Goal: Use online tool/utility: Use online tool/utility

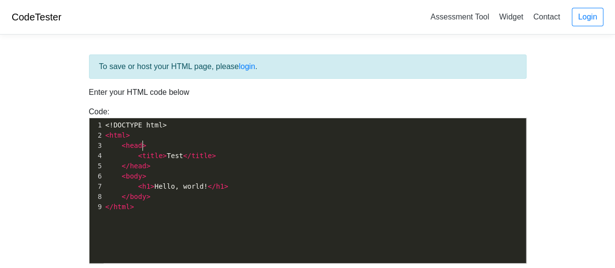
click at [189, 148] on pre "< head >" at bounding box center [319, 146] width 430 height 10
type textarea "<!DOCTYPE html> <html> <head> <title>Test</title> </head> <body> <h1>Hello, wor…"
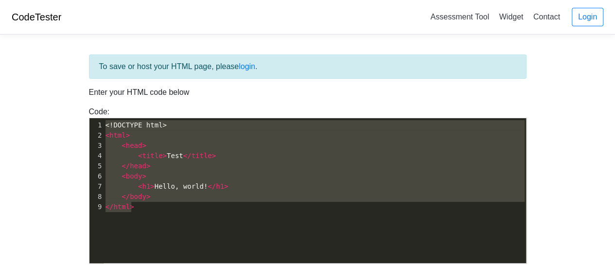
paste textarea
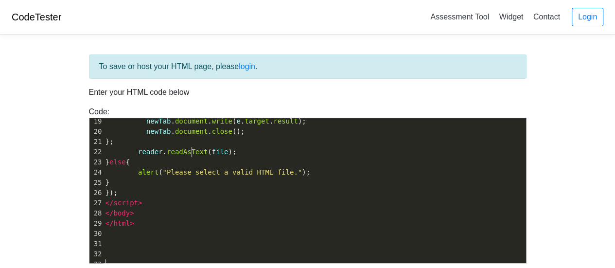
click at [190, 148] on span "readAsText" at bounding box center [187, 152] width 41 height 8
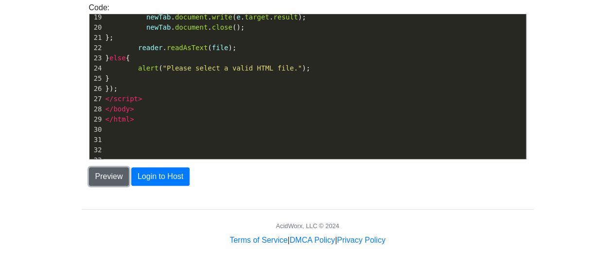
click at [103, 173] on button "Preview" at bounding box center [109, 176] width 40 height 18
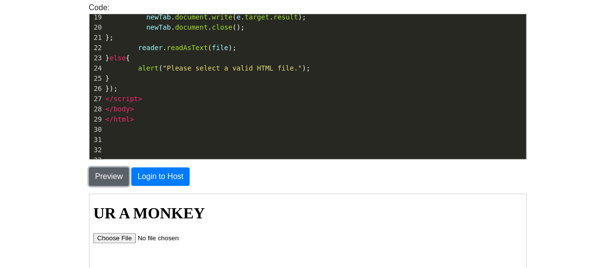
scroll to position [0, 0]
click at [111, 237] on input "file" at bounding box center [153, 237] width 123 height 10
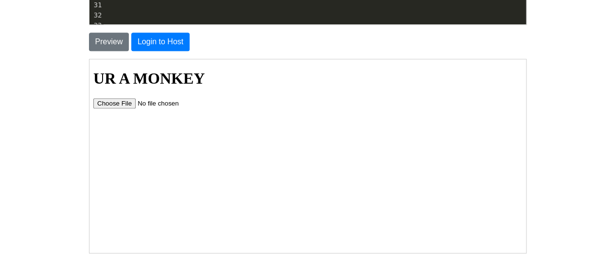
scroll to position [240, 0]
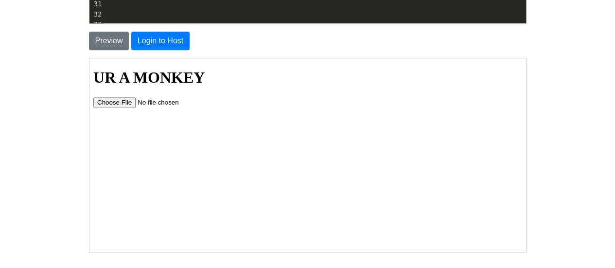
click at [18, 230] on body "CodeTester Assessment Tool Widget Contact Login To save or host your HTML page,…" at bounding box center [307, 38] width 615 height 556
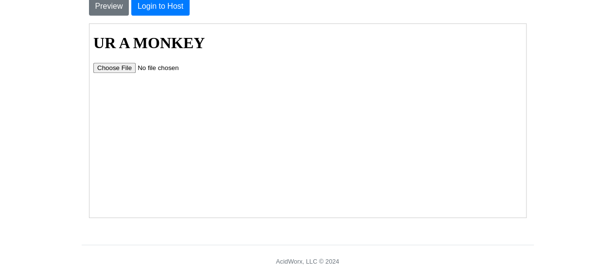
scroll to position [283, 0]
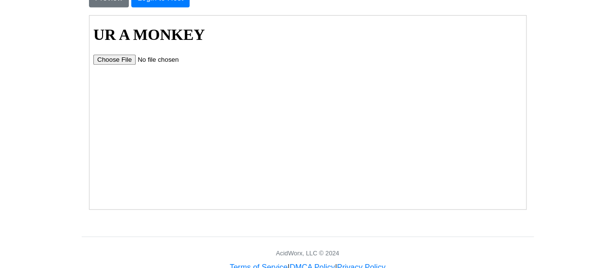
click at [130, 58] on input "file" at bounding box center [153, 59] width 123 height 10
click at [126, 61] on input "file" at bounding box center [153, 59] width 123 height 10
click at [129, 57] on input "file" at bounding box center [153, 59] width 123 height 10
click at [116, 53] on body "UR A MONKEY" at bounding box center [306, 44] width 429 height 38
click at [123, 56] on input "file" at bounding box center [153, 59] width 123 height 10
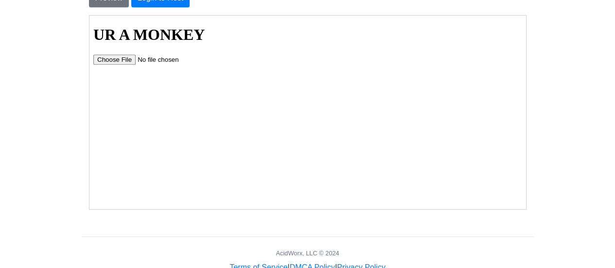
click at [122, 62] on input "file" at bounding box center [153, 59] width 123 height 10
type input "C:\fakepath\clbindingofisaccsheeptime.html"
click at [130, 68] on html "UR A MONKEY" at bounding box center [307, 41] width 437 height 53
click at [114, 55] on input "file" at bounding box center [153, 59] width 123 height 10
click at [104, 56] on input "file" at bounding box center [153, 59] width 123 height 10
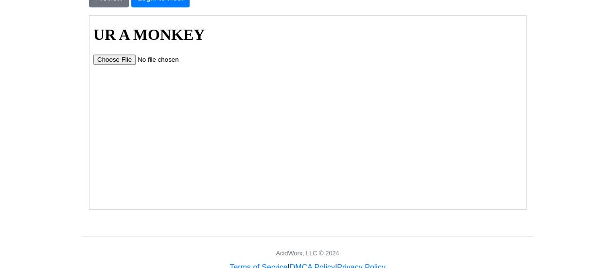
click at [126, 59] on input "file" at bounding box center [153, 59] width 123 height 10
click at [121, 57] on input "file" at bounding box center [153, 59] width 123 height 10
click at [120, 56] on input "file" at bounding box center [153, 59] width 123 height 10
click at [124, 61] on input "file" at bounding box center [153, 59] width 123 height 10
type input "C:\fakepath\clbitlife.html"
